Goal: Find specific page/section: Find specific page/section

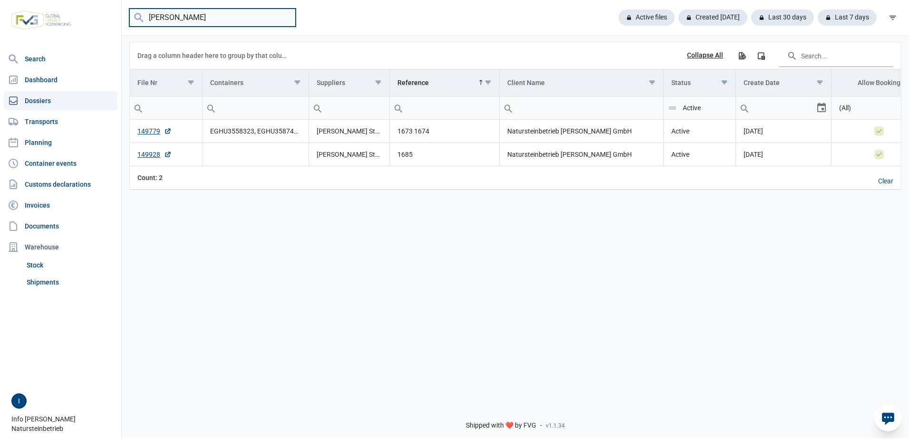
drag, startPoint x: 178, startPoint y: 19, endPoint x: 131, endPoint y: 18, distance: 47.1
click at [131, 18] on input "Anagha" at bounding box center [212, 18] width 166 height 19
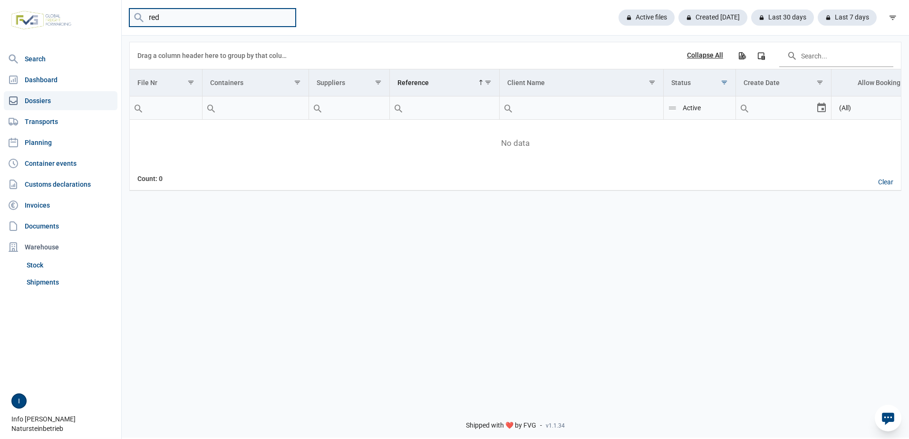
click at [150, 16] on input "red" at bounding box center [212, 18] width 166 height 19
click at [156, 18] on input "r.ed" at bounding box center [212, 18] width 166 height 19
click at [168, 17] on input "r.e.d" at bounding box center [212, 18] width 166 height 19
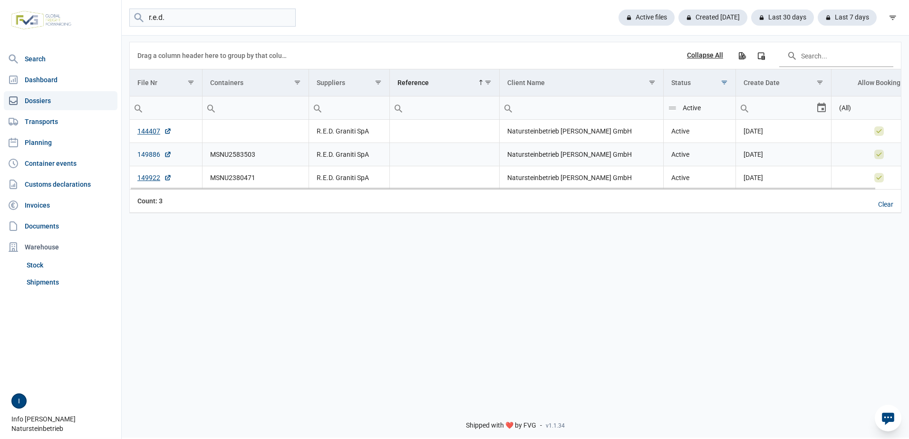
click at [144, 154] on link "149886" at bounding box center [154, 155] width 34 height 10
click at [154, 178] on link "149922" at bounding box center [154, 178] width 34 height 10
drag, startPoint x: 172, startPoint y: 18, endPoint x: 75, endPoint y: 12, distance: 97.1
click at [75, 12] on div "Search Dashboard Dossiers Transports Planning Container events Customs declarat…" at bounding box center [454, 218] width 909 height 439
type input "eitu023"
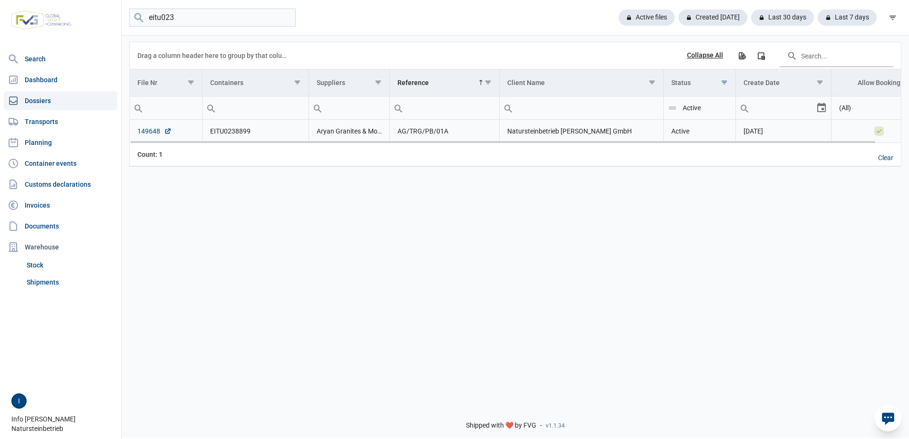
click at [139, 132] on link "149648" at bounding box center [154, 131] width 34 height 10
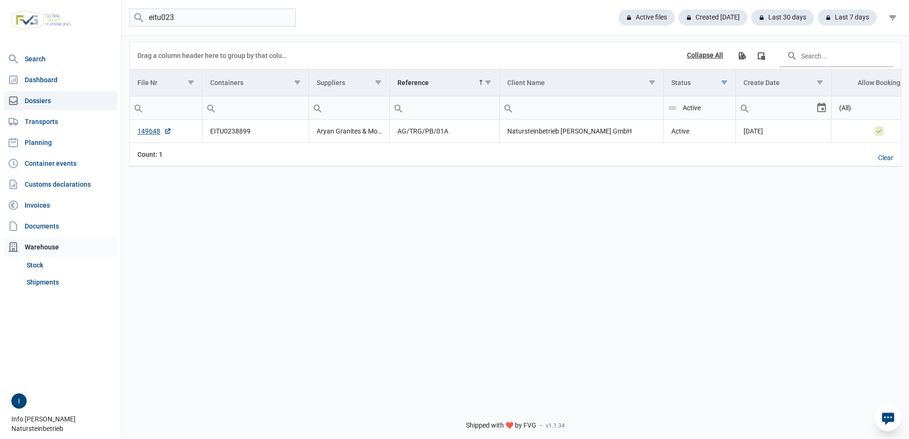
click at [54, 246] on div "Warehouse" at bounding box center [61, 247] width 114 height 19
click at [32, 262] on link "Stock" at bounding box center [70, 265] width 95 height 17
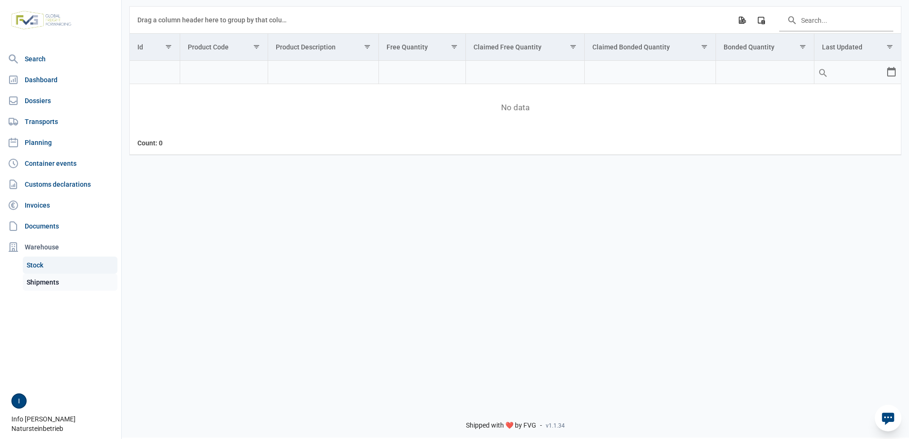
click at [36, 282] on link "Shipments" at bounding box center [70, 282] width 95 height 17
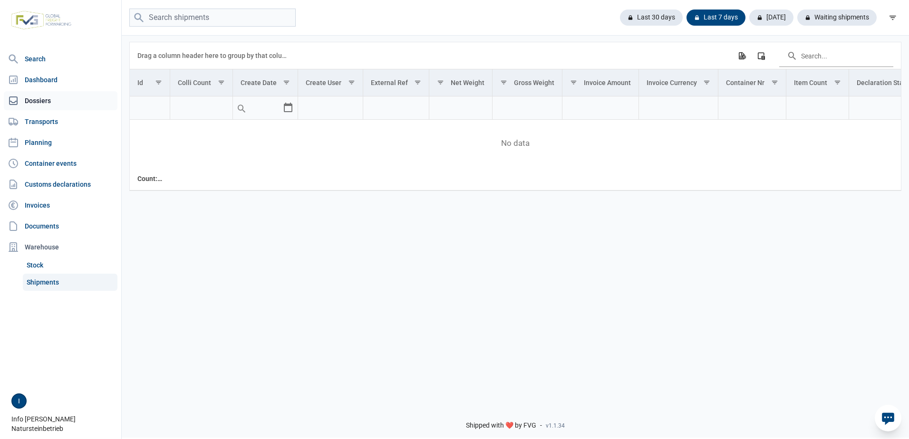
click at [35, 99] on link "Dossiers" at bounding box center [61, 100] width 114 height 19
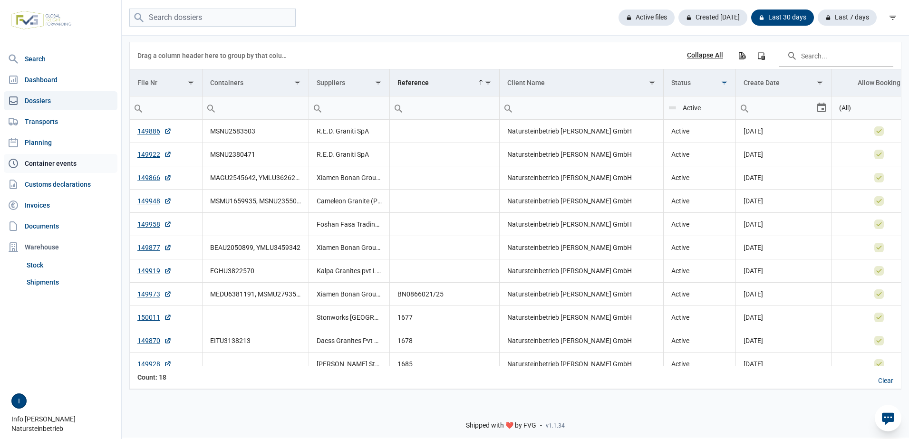
click at [52, 158] on link "Container events" at bounding box center [61, 163] width 114 height 19
